Goal: Task Accomplishment & Management: Manage account settings

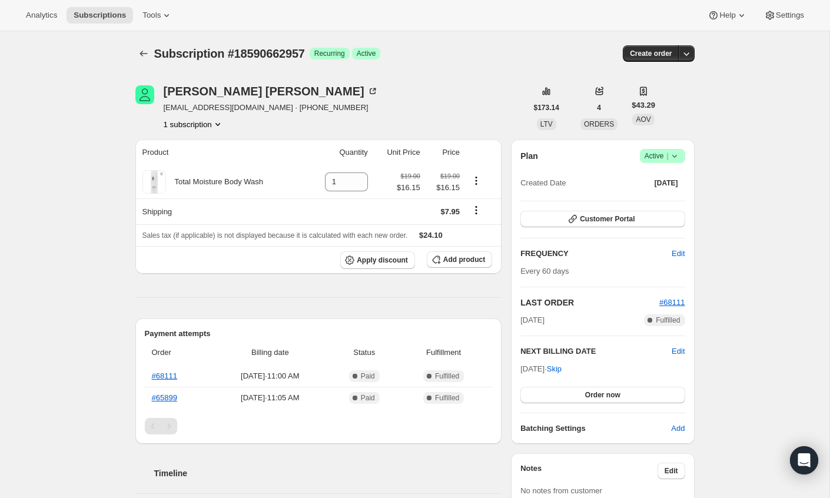
click at [676, 161] on icon at bounding box center [675, 156] width 12 height 12
click at [649, 200] on span "Cancel subscription" at bounding box center [659, 198] width 67 height 9
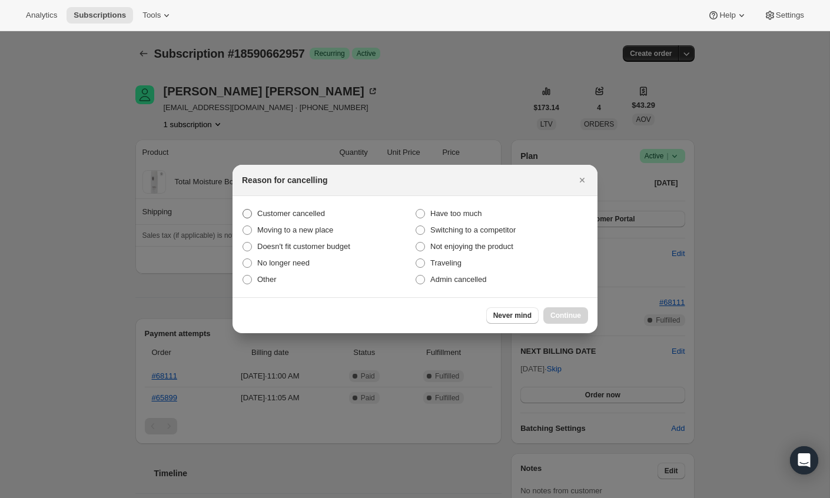
click at [330, 218] on label "Customer cancelled" at bounding box center [328, 213] width 173 height 16
click at [243, 210] on input "Customer cancelled" at bounding box center [243, 209] width 1 height 1
radio input "true"
click at [466, 218] on span "Have too much" at bounding box center [455, 214] width 51 height 12
click at [416, 210] on input "Have too much" at bounding box center [416, 209] width 1 height 1
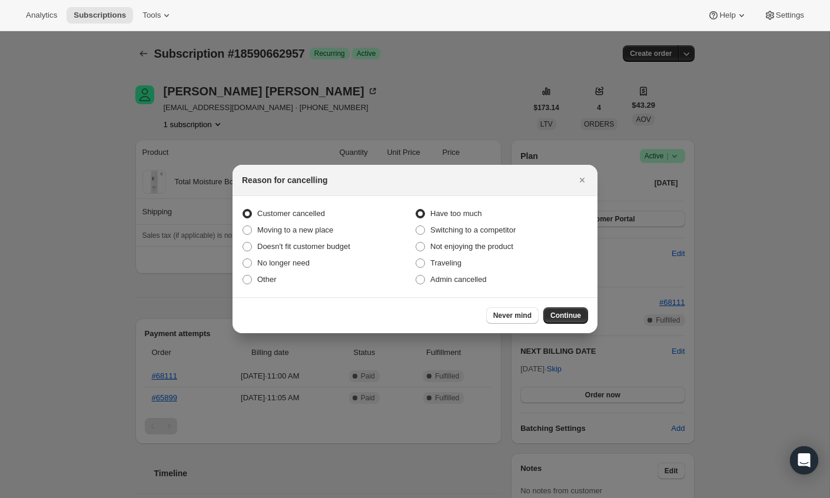
radio input "true"
radio input "false"
click at [563, 312] on span "Continue" at bounding box center [565, 315] width 31 height 9
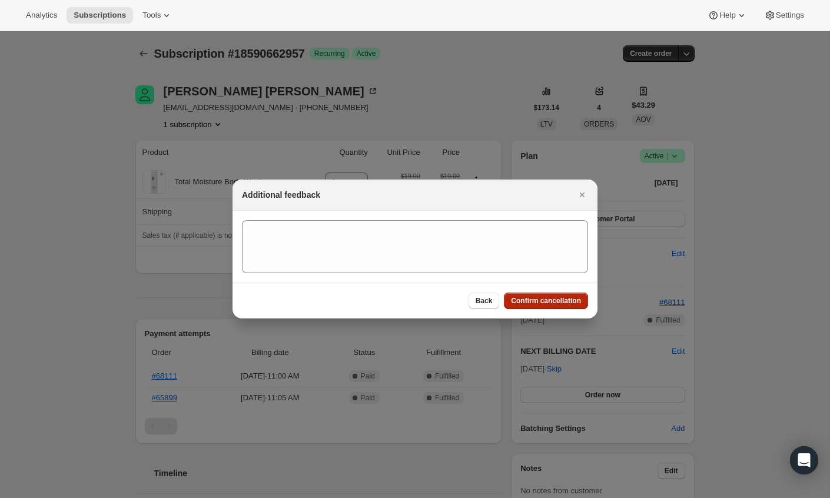
click at [517, 302] on span "Confirm cancellation" at bounding box center [546, 300] width 70 height 9
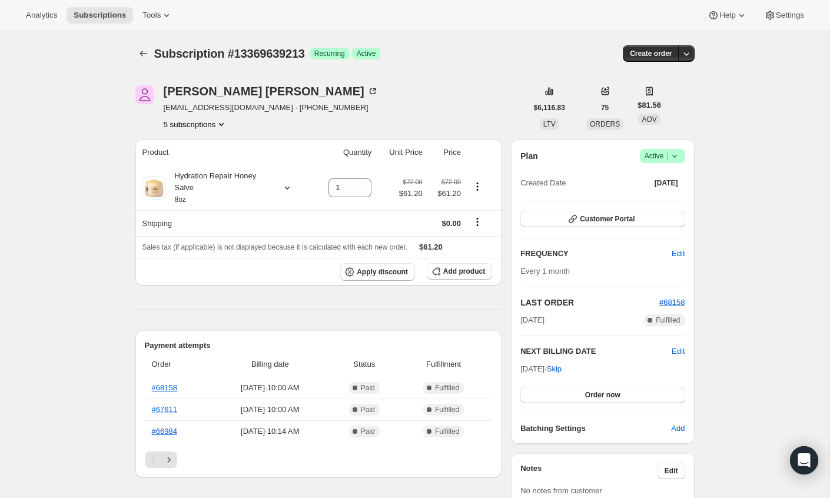
click at [221, 120] on icon "Product actions" at bounding box center [221, 124] width 12 height 12
click at [211, 126] on button "5 subscriptions" at bounding box center [196, 124] width 64 height 12
click at [205, 161] on span "13575291181" at bounding box center [195, 166] width 82 height 12
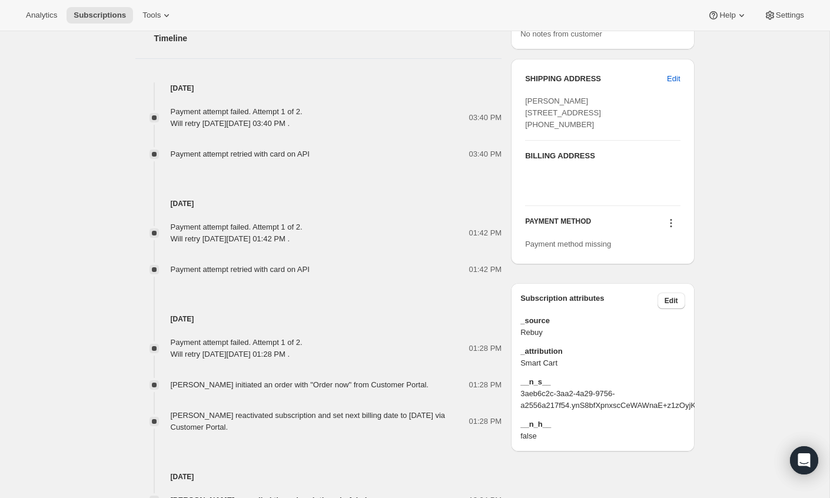
scroll to position [561, 0]
click at [669, 231] on icon at bounding box center [671, 225] width 12 height 12
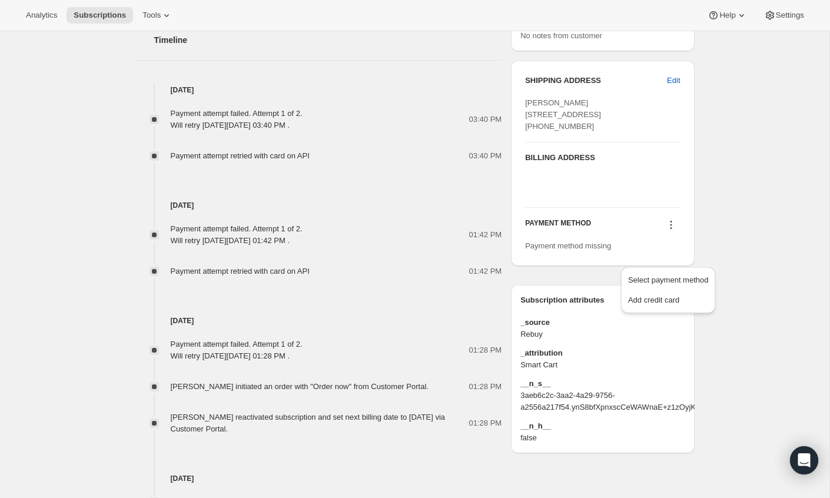
click at [731, 246] on div "Subscription #13575291181. This page is ready Subscription #13575291181 Success…" at bounding box center [415, 82] width 830 height 1225
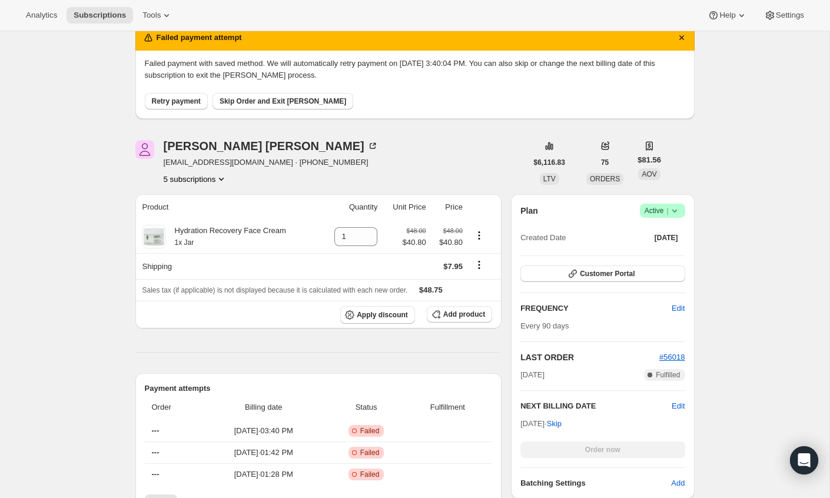
scroll to position [0, 0]
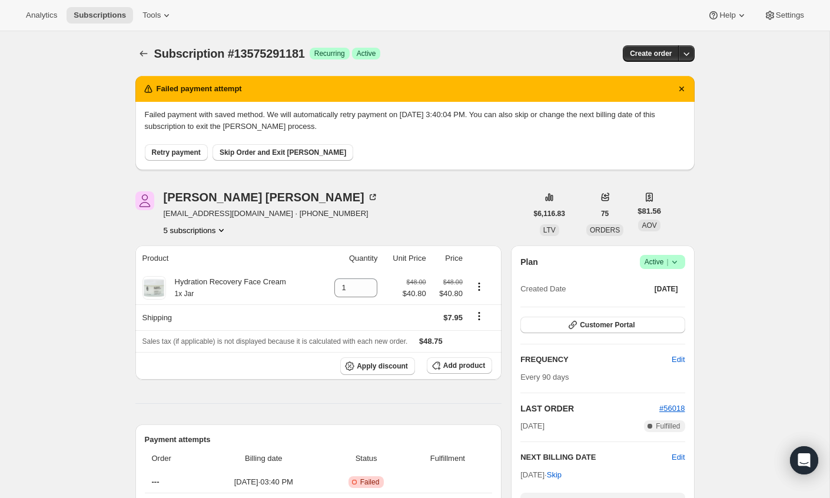
click at [217, 231] on button "5 subscriptions" at bounding box center [196, 230] width 64 height 12
click at [215, 290] on span "14312014125" at bounding box center [196, 292] width 82 height 12
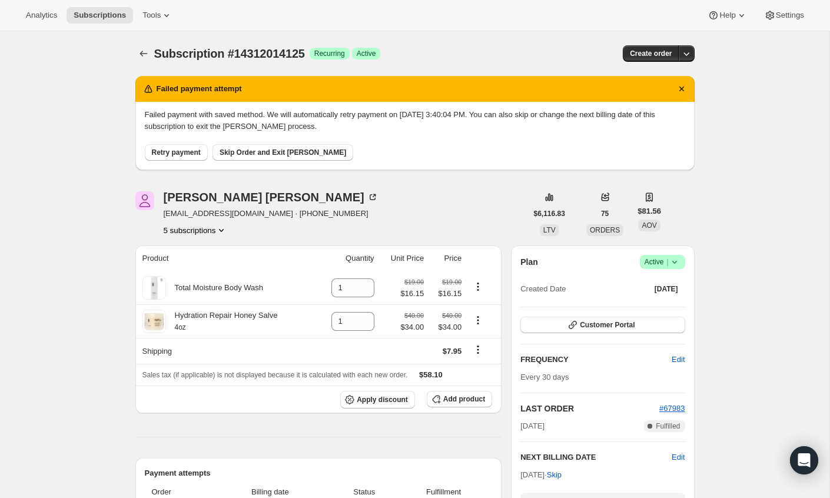
click at [218, 231] on button "5 subscriptions" at bounding box center [196, 230] width 64 height 12
click at [211, 311] on span "14605812013" at bounding box center [196, 312] width 82 height 12
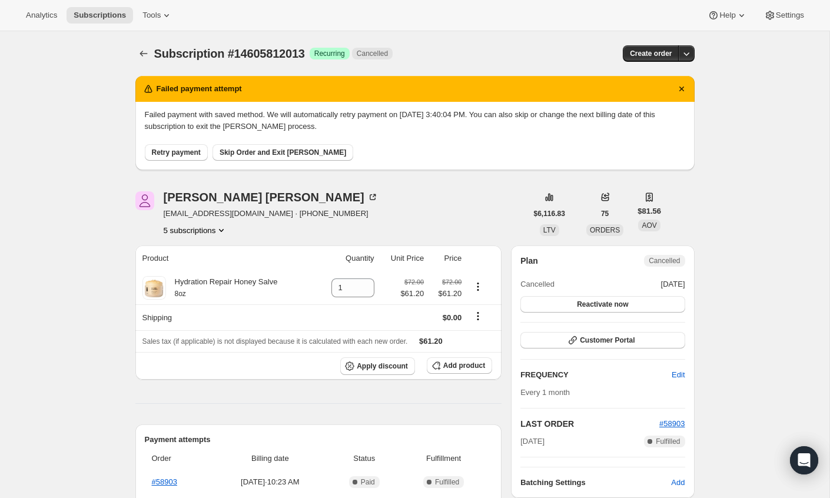
click at [215, 230] on button "5 subscriptions" at bounding box center [196, 230] width 64 height 12
click at [214, 330] on span "18483478829" at bounding box center [195, 332] width 82 height 12
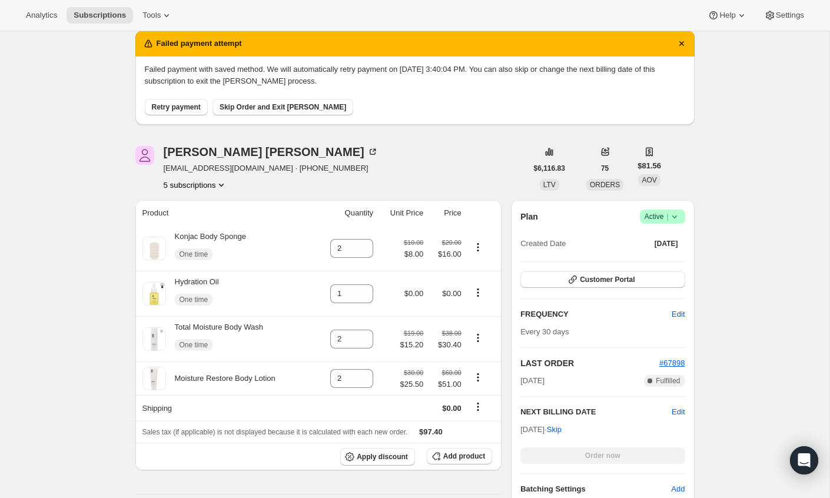
scroll to position [51, 0]
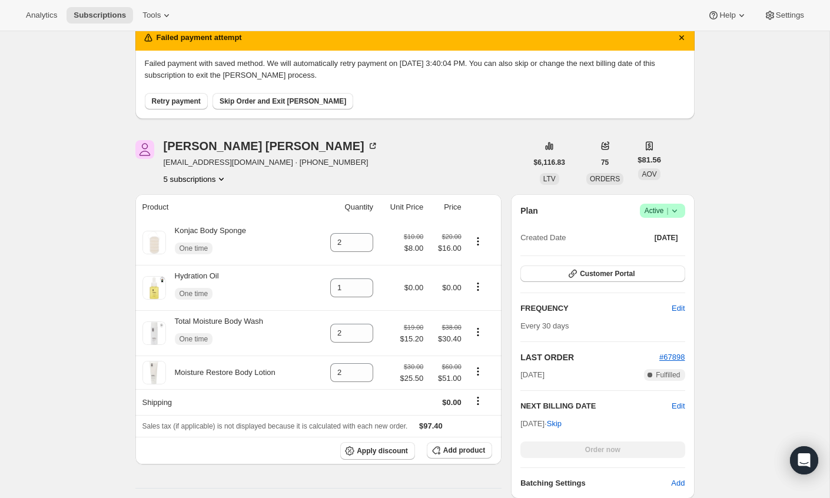
click at [191, 177] on button "5 subscriptions" at bounding box center [196, 179] width 64 height 12
click at [166, 200] on span "13369639213" at bounding box center [176, 200] width 47 height 9
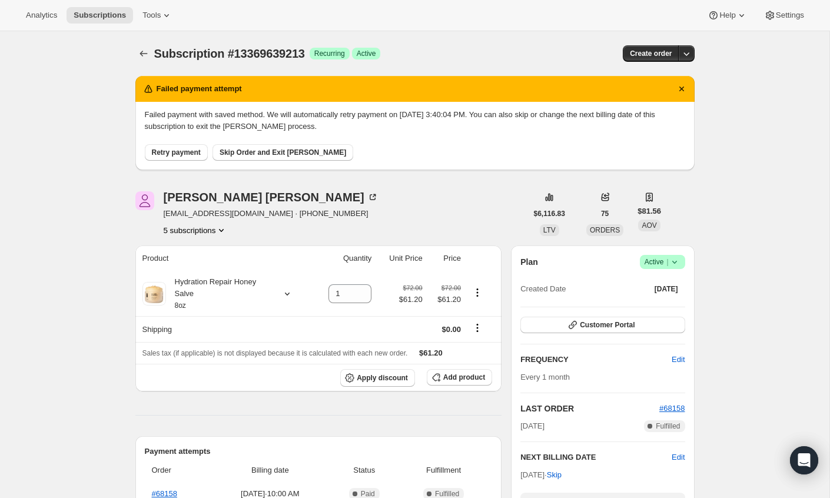
click at [223, 231] on icon "Product actions" at bounding box center [221, 230] width 12 height 12
click at [205, 273] on span "13575291181" at bounding box center [195, 272] width 82 height 12
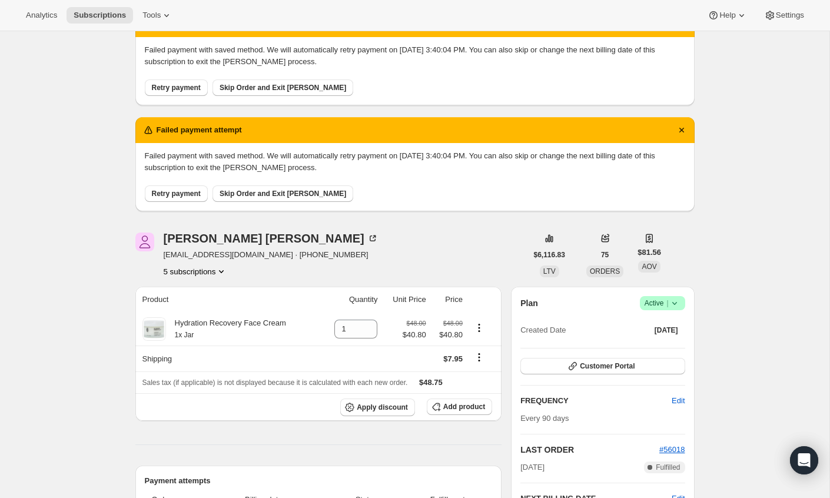
scroll to position [77, 0]
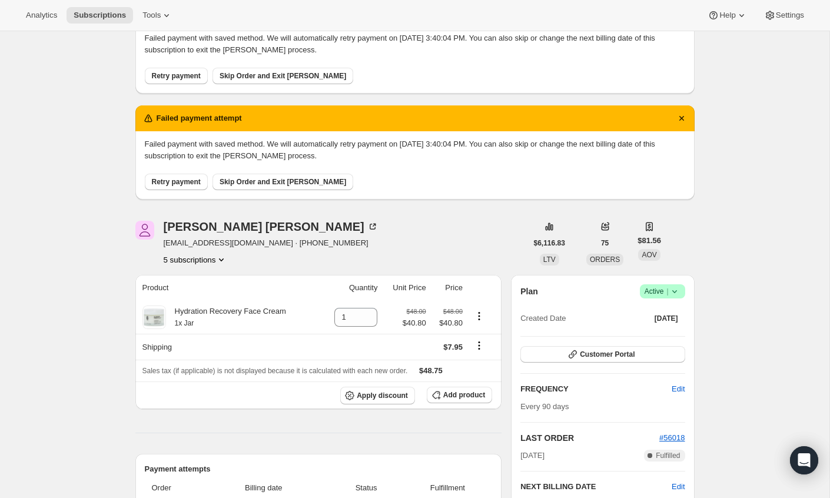
click at [219, 256] on icon "Product actions" at bounding box center [221, 260] width 12 height 12
click at [203, 319] on span "14312014125" at bounding box center [196, 322] width 82 height 12
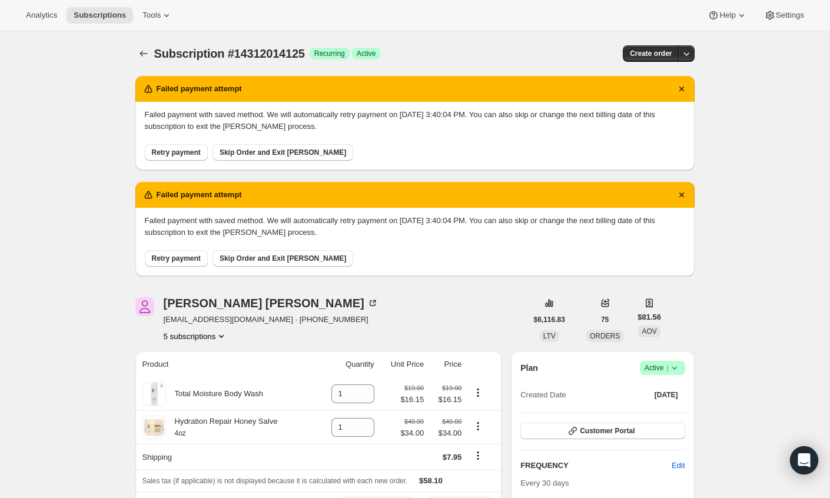
scroll to position [25, 0]
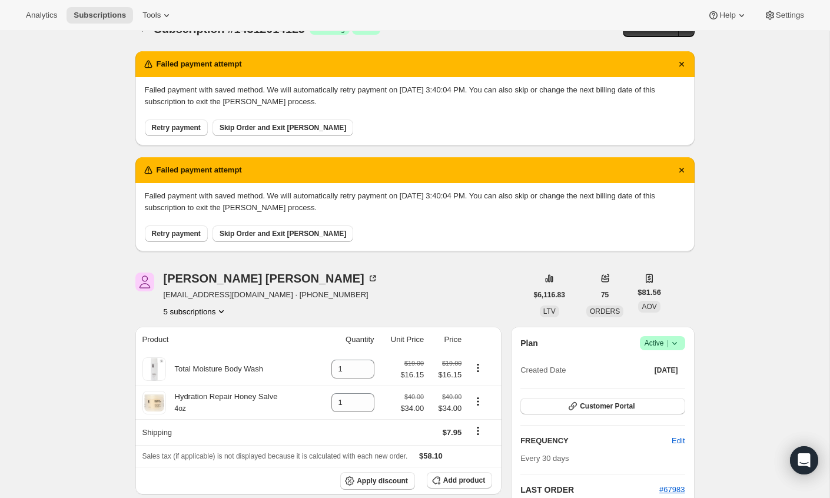
click at [218, 314] on button "5 subscriptions" at bounding box center [196, 312] width 64 height 12
click at [198, 393] on span "14605812013" at bounding box center [178, 393] width 47 height 9
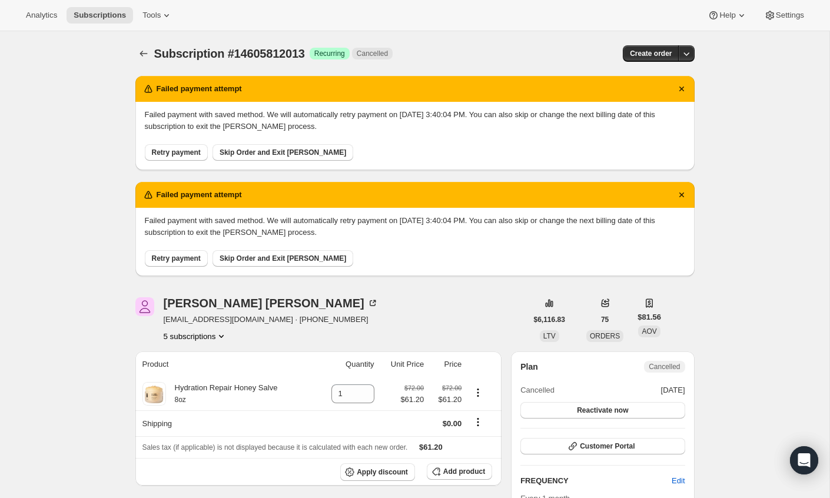
click at [223, 335] on icon "Product actions" at bounding box center [221, 336] width 12 height 12
click at [213, 350] on button "13369639213" at bounding box center [195, 358] width 89 height 19
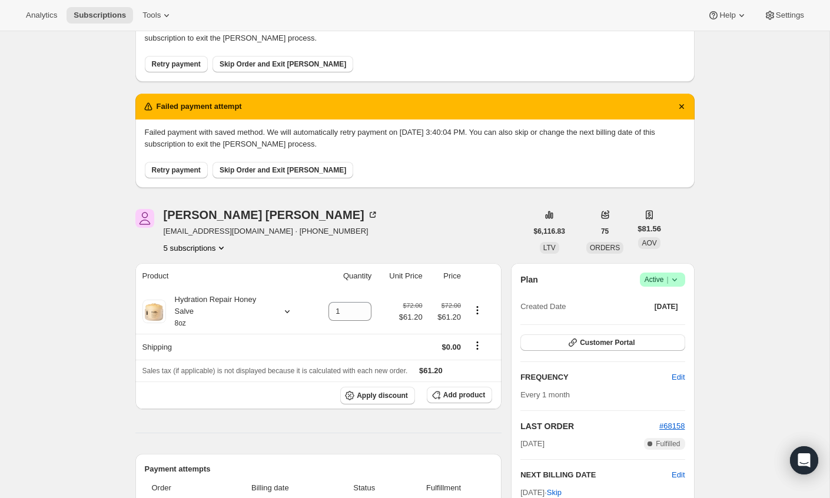
scroll to position [93, 0]
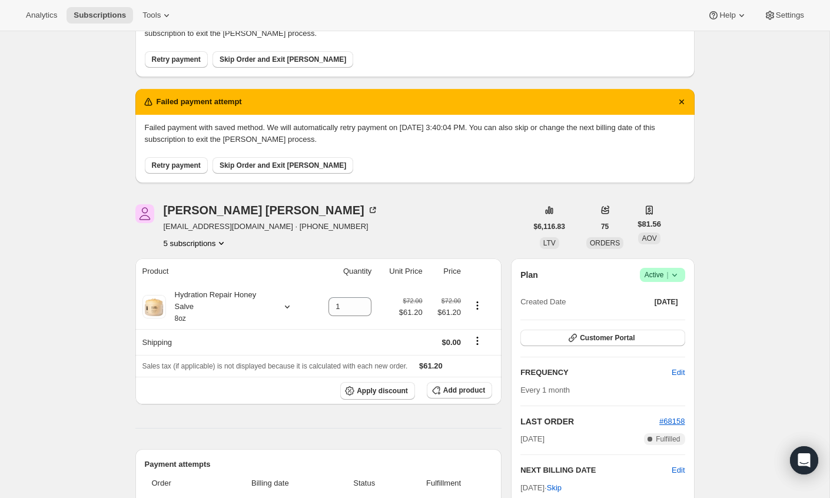
click at [226, 238] on icon "Product actions" at bounding box center [221, 243] width 12 height 12
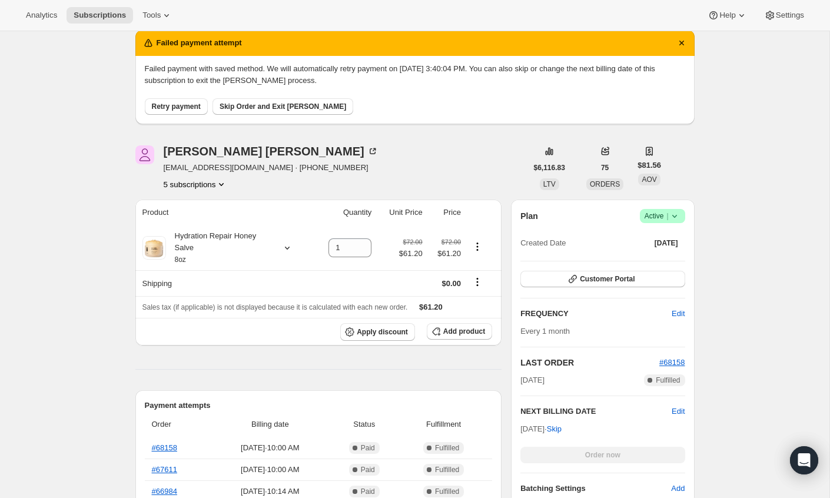
scroll to position [162, 0]
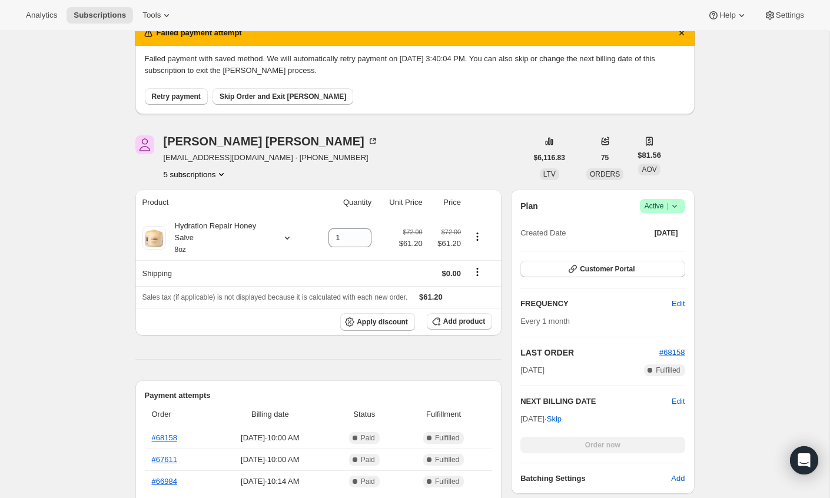
click at [227, 177] on icon "Product actions" at bounding box center [221, 174] width 12 height 12
click at [209, 215] on span "13575291181" at bounding box center [195, 216] width 82 height 12
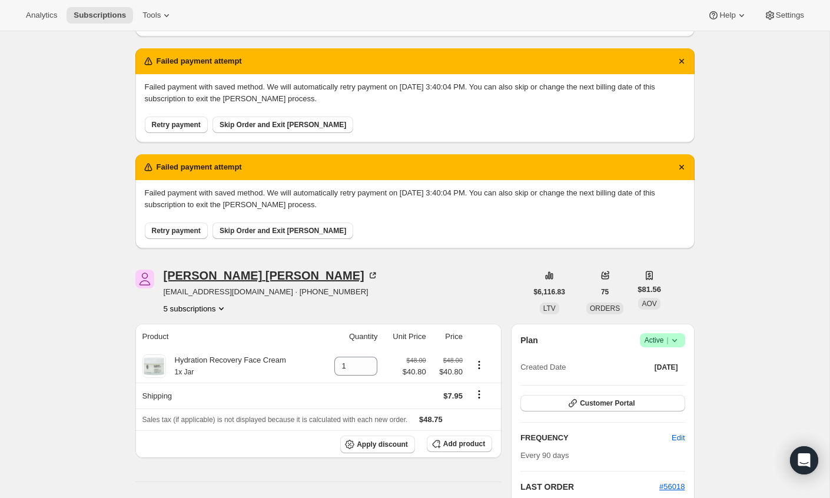
scroll to position [154, 0]
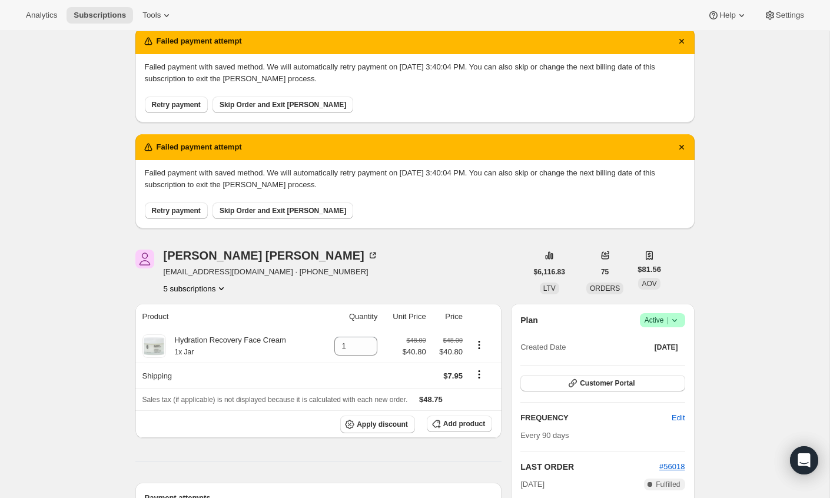
click at [226, 283] on icon "Product actions" at bounding box center [221, 289] width 12 height 12
click at [192, 346] on span "14312014125" at bounding box center [178, 350] width 47 height 9
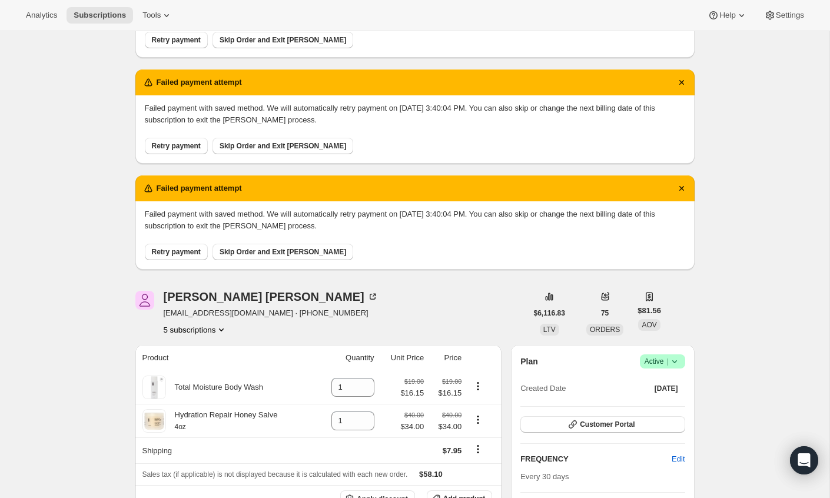
scroll to position [48, 0]
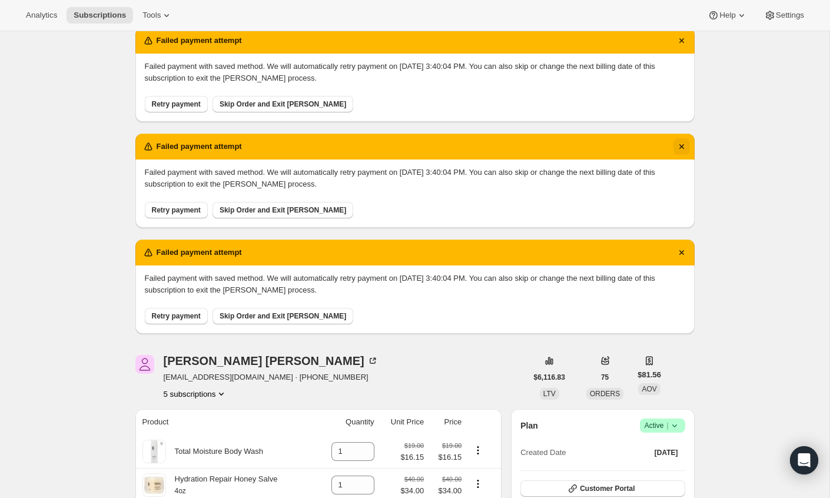
click at [680, 146] on icon "Dismiss notification" at bounding box center [682, 147] width 12 height 12
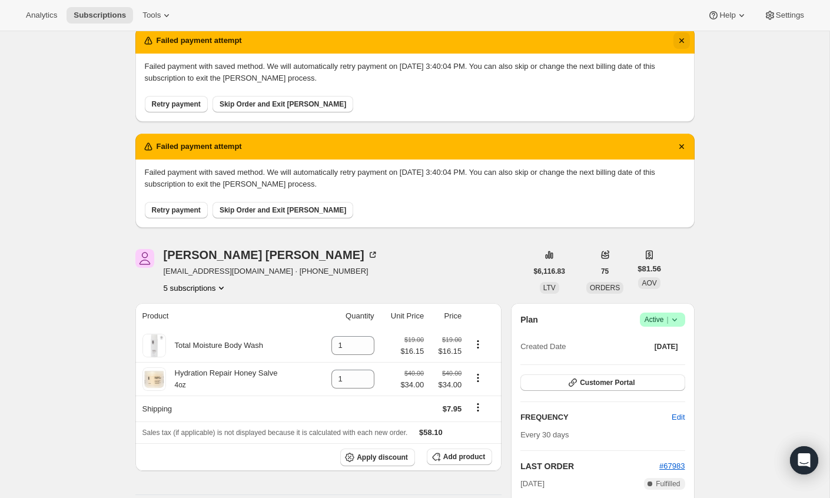
click at [680, 146] on icon "Dismiss notification" at bounding box center [682, 147] width 12 height 12
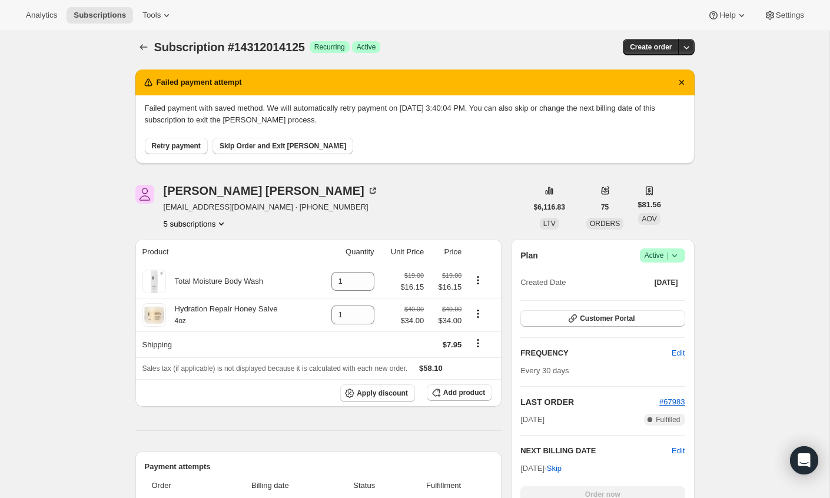
scroll to position [0, 0]
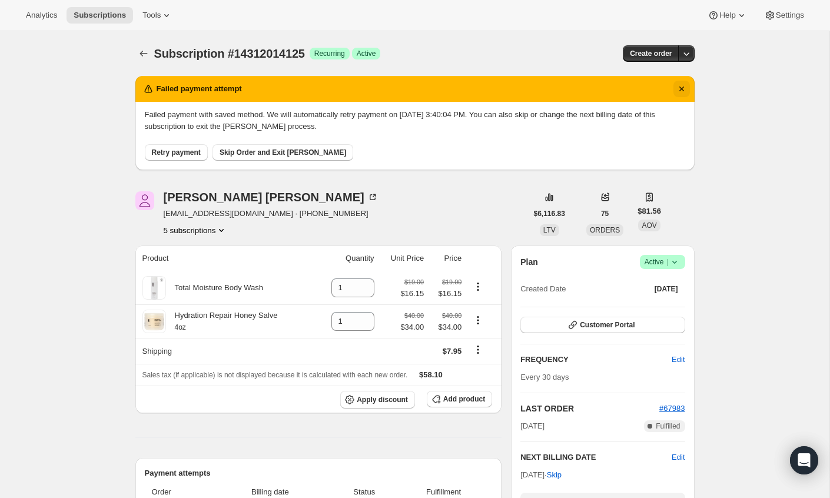
click at [680, 88] on icon "Dismiss notification" at bounding box center [682, 89] width 12 height 12
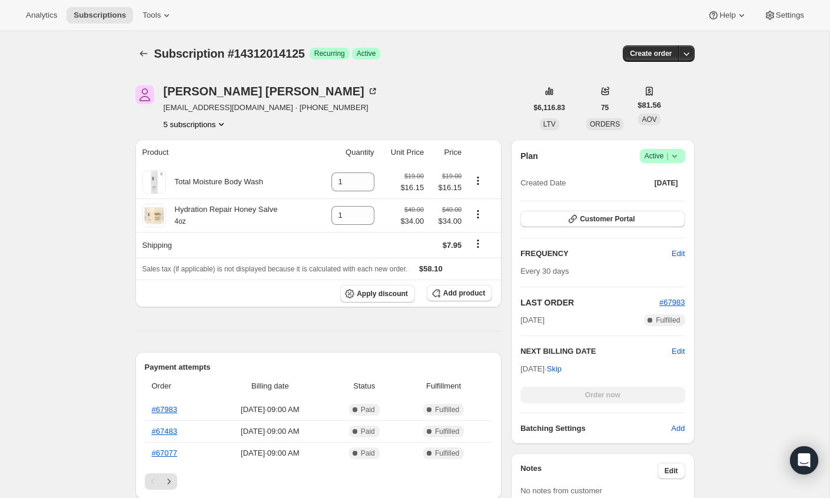
click at [102, 300] on div "Subscription #14312014125. This page is ready Subscription #14312014125 Success…" at bounding box center [415, 501] width 830 height 941
click at [225, 127] on icon "Product actions" at bounding box center [221, 124] width 12 height 12
click at [211, 205] on span "14605812013" at bounding box center [196, 206] width 82 height 12
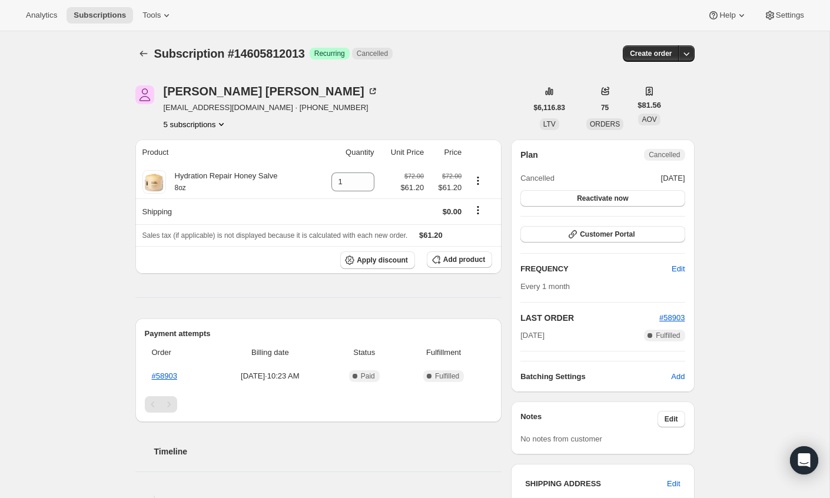
click at [221, 122] on icon "Product actions" at bounding box center [221, 124] width 12 height 12
click at [198, 223] on span "18483478829" at bounding box center [177, 225] width 47 height 9
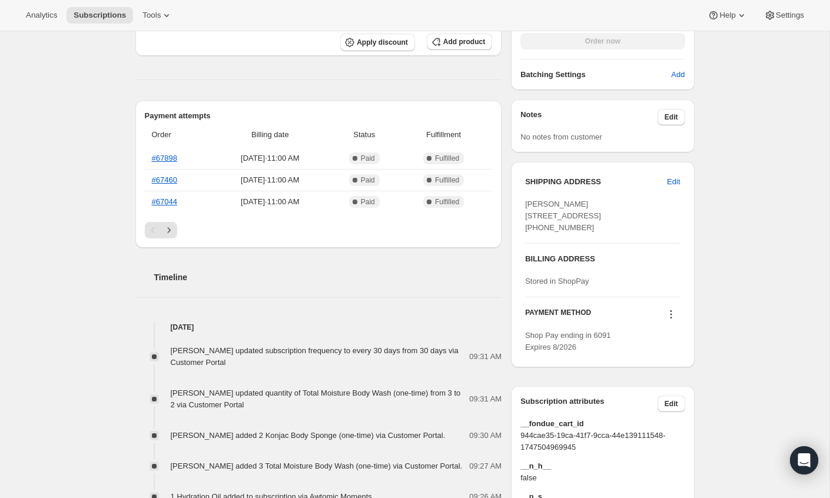
scroll to position [356, 0]
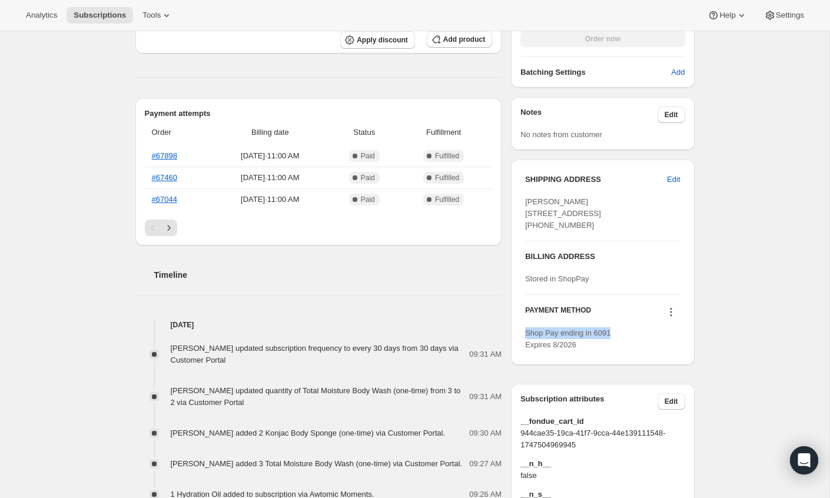
drag, startPoint x: 619, startPoint y: 366, endPoint x: 522, endPoint y: 364, distance: 97.2
click at [522, 364] on div "SHIPPING ADDRESS Edit [PERSON_NAME] [STREET_ADDRESS] [PHONE_NUMBER] BILLING ADD…" at bounding box center [602, 262] width 183 height 205
copy span "Shop Pay ending in 6091"
